Goal: Information Seeking & Learning: Learn about a topic

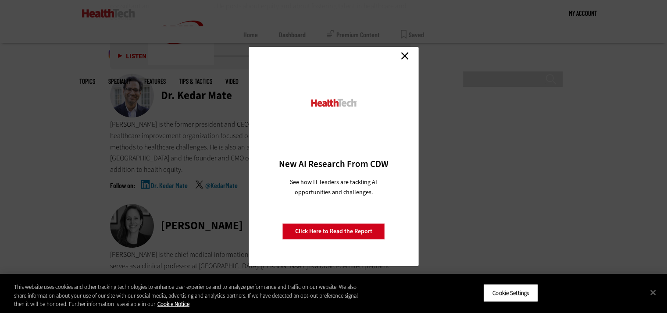
scroll to position [4035, 0]
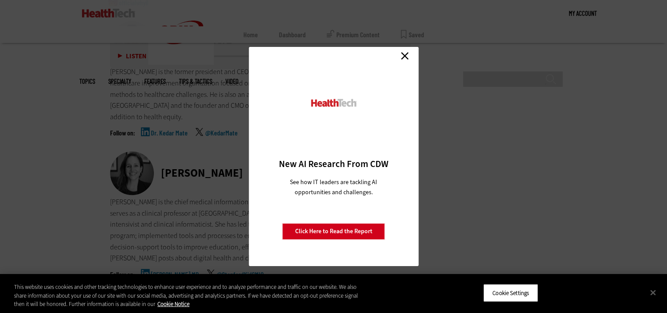
click at [407, 59] on link "Close" at bounding box center [404, 55] width 13 height 13
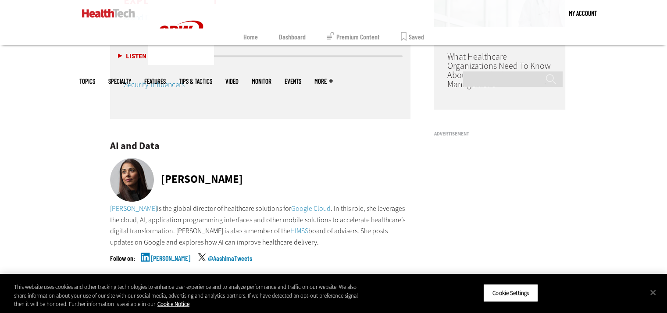
scroll to position [844, 0]
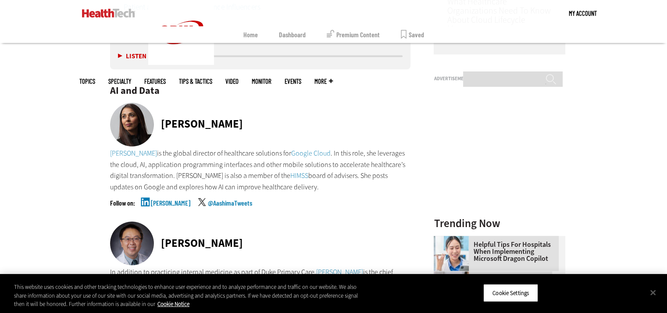
click at [357, 109] on div "[PERSON_NAME]" at bounding box center [260, 125] width 301 height 45
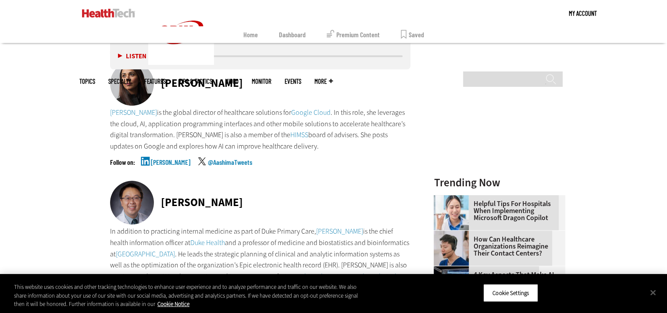
scroll to position [888, 0]
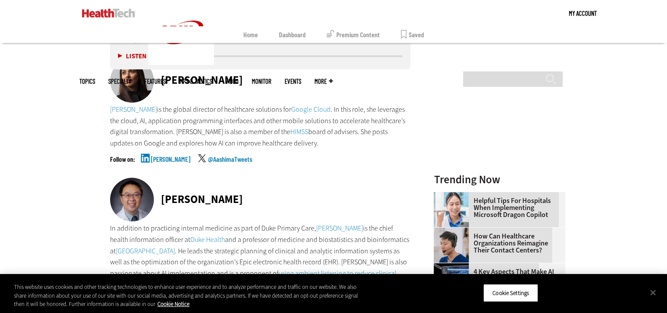
click at [162, 159] on link "[PERSON_NAME]" at bounding box center [170, 167] width 39 height 22
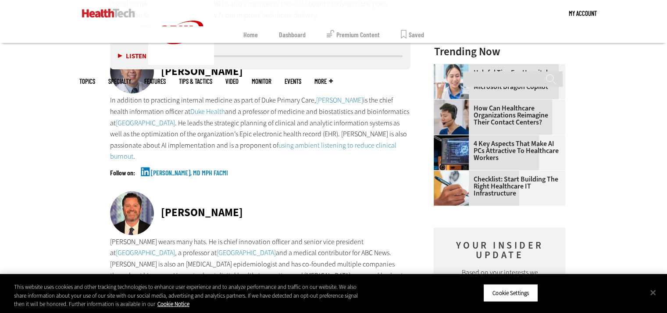
scroll to position [1019, 0]
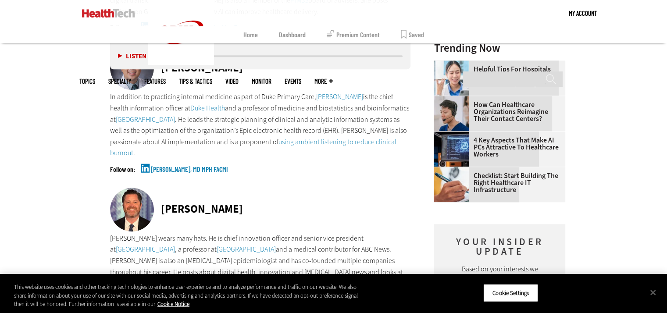
click at [164, 169] on link "[PERSON_NAME], MD MPH FACMI" at bounding box center [189, 177] width 77 height 22
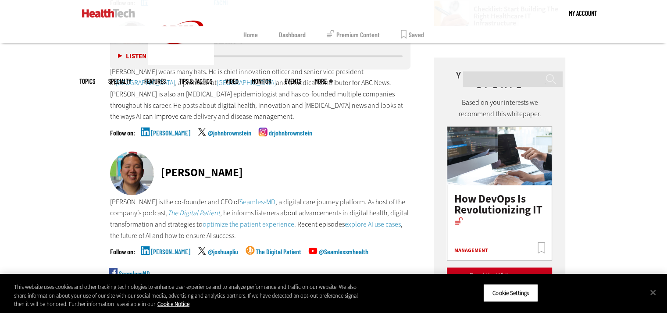
scroll to position [1195, 0]
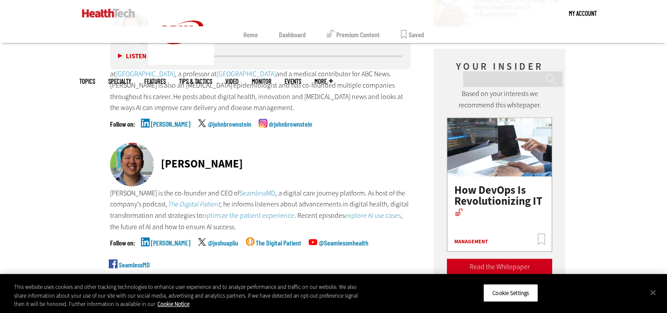
click at [175, 126] on link "[PERSON_NAME]" at bounding box center [170, 132] width 39 height 22
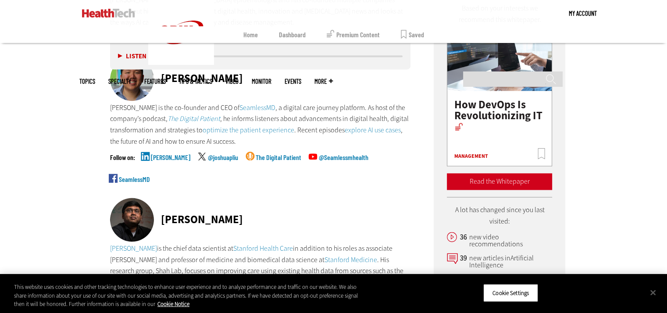
scroll to position [1283, 0]
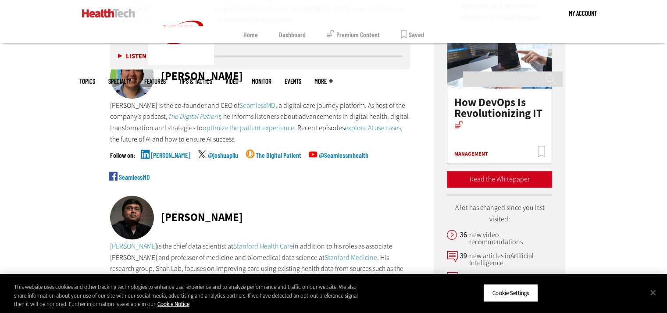
click at [160, 158] on link "[PERSON_NAME]" at bounding box center [170, 163] width 39 height 22
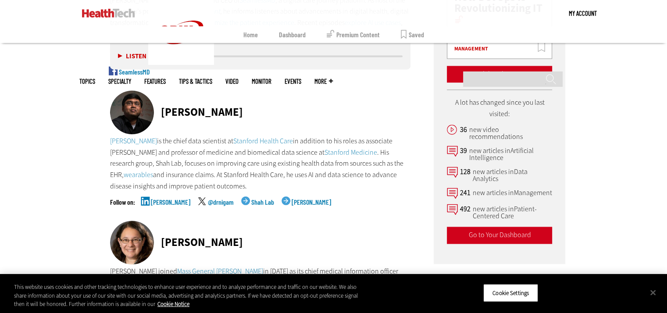
scroll to position [1414, 0]
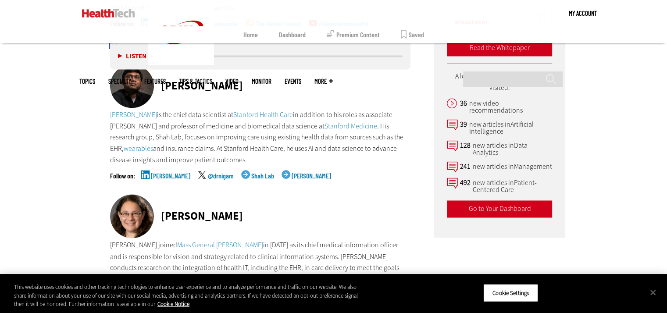
click at [168, 179] on link "[PERSON_NAME]" at bounding box center [170, 183] width 39 height 22
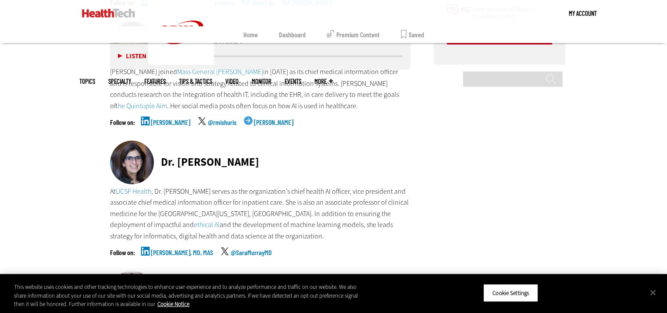
scroll to position [1590, 0]
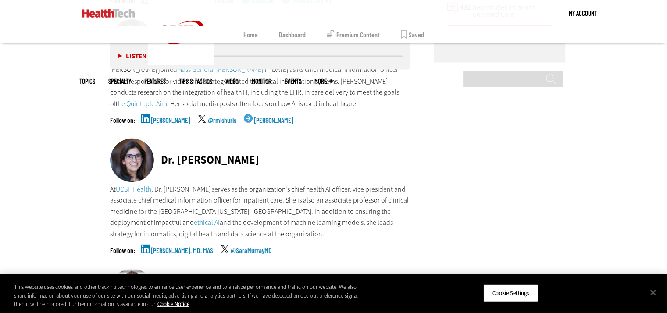
click at [170, 122] on link "[PERSON_NAME]" at bounding box center [170, 127] width 39 height 22
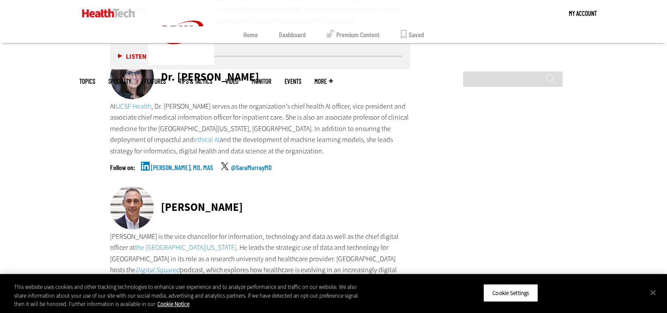
scroll to position [1721, 0]
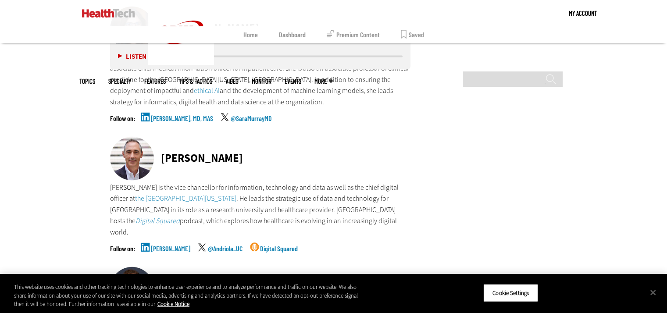
click at [189, 120] on link "[PERSON_NAME], MD, MAS" at bounding box center [182, 126] width 62 height 22
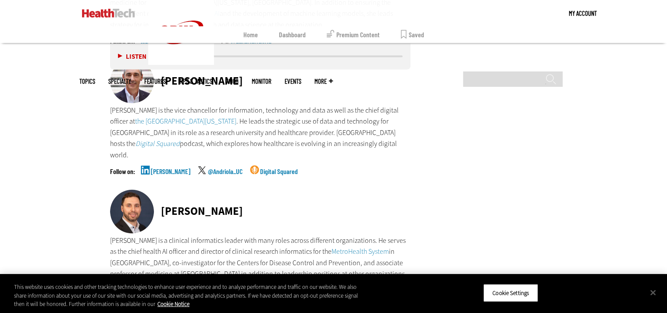
scroll to position [1809, 0]
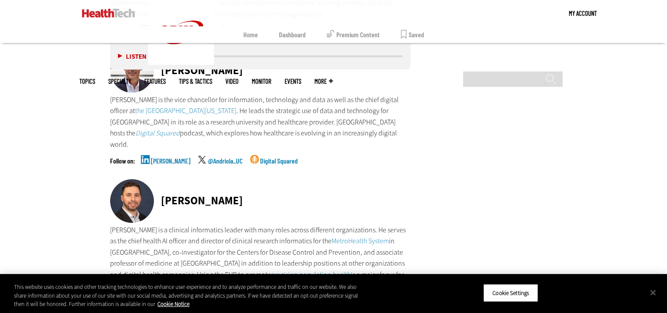
click at [168, 157] on link "[PERSON_NAME]" at bounding box center [170, 168] width 39 height 22
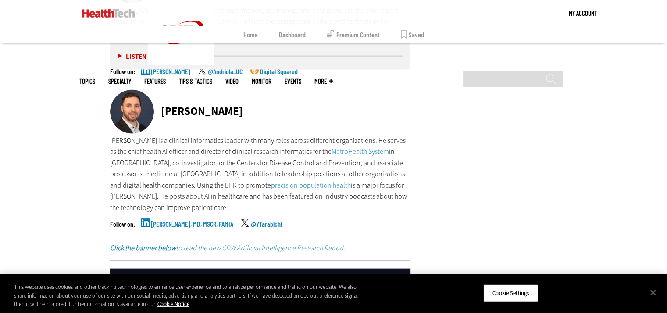
scroll to position [1940, 0]
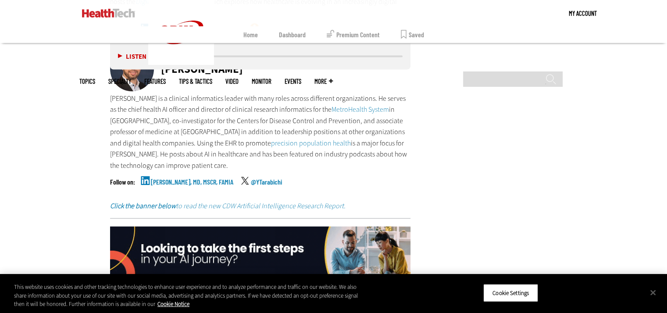
click at [167, 179] on link "[PERSON_NAME], MD, MSCR, FAMIA" at bounding box center [192, 190] width 82 height 22
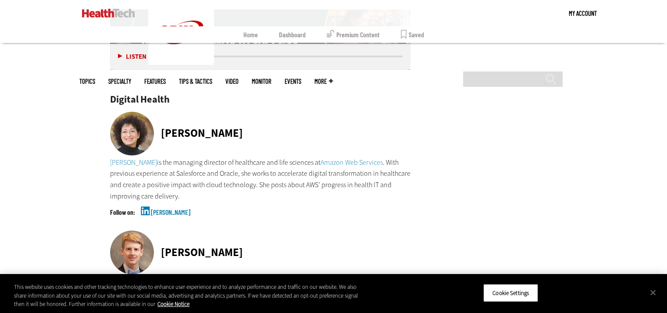
scroll to position [2160, 0]
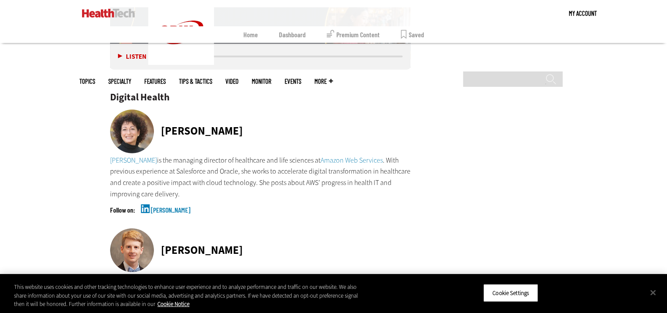
click at [181, 207] on link "[PERSON_NAME]" at bounding box center [170, 218] width 39 height 22
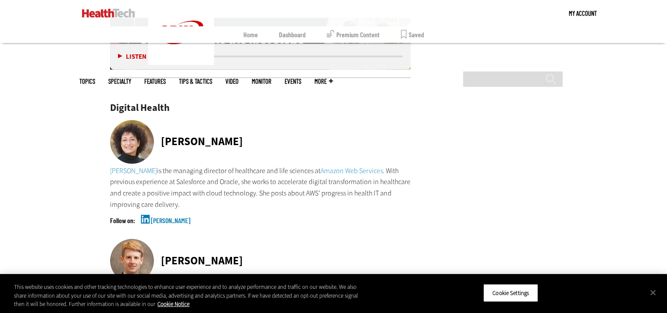
scroll to position [2204, 0]
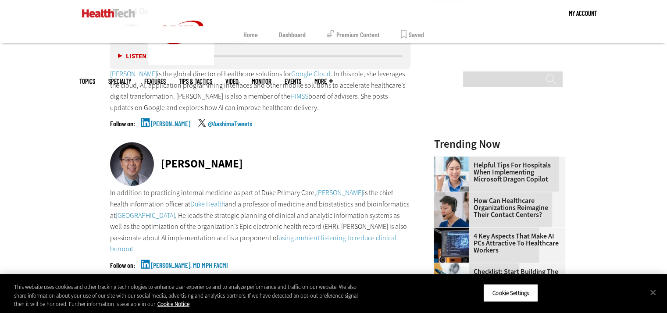
scroll to position [921, 0]
